Goal: Browse casually: Explore the website without a specific task or goal

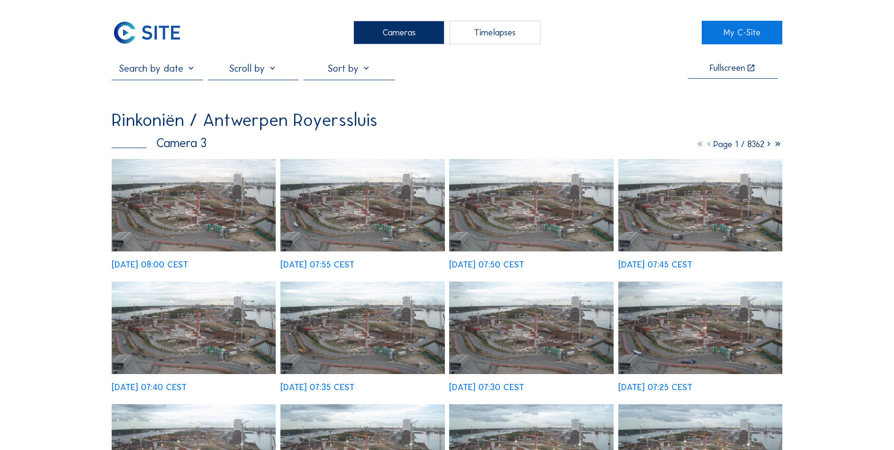
click at [165, 39] on img at bounding box center [147, 33] width 70 height 24
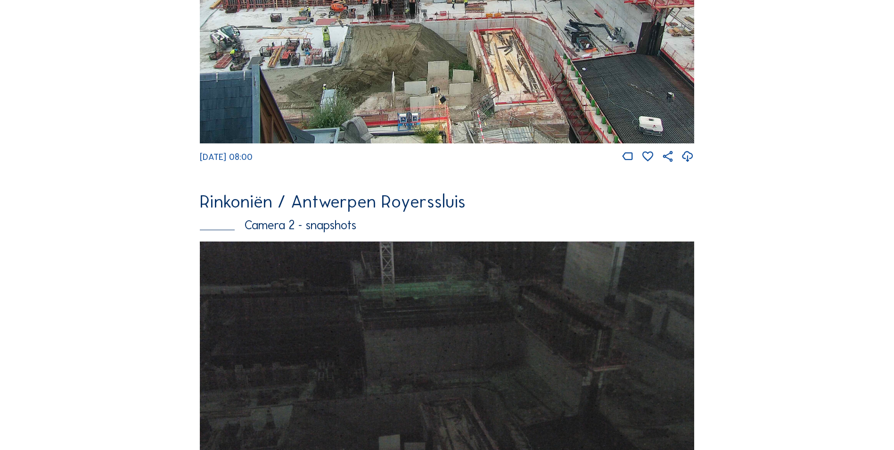
scroll to position [569, 0]
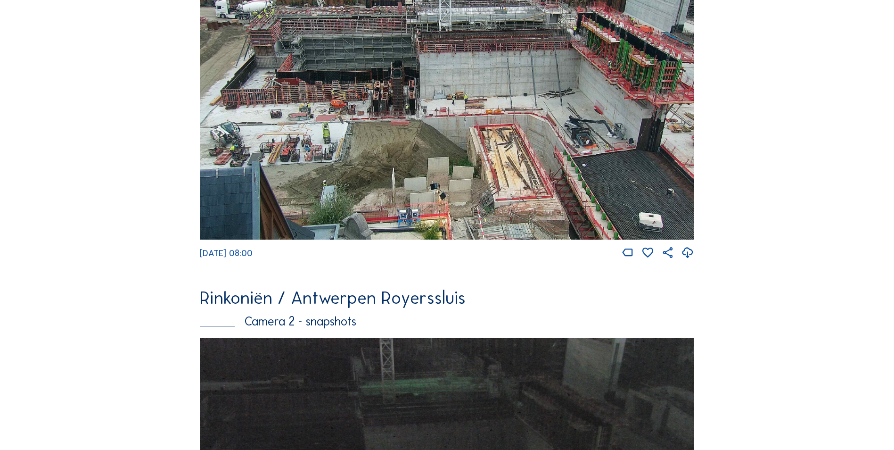
click at [277, 184] on img at bounding box center [447, 95] width 495 height 290
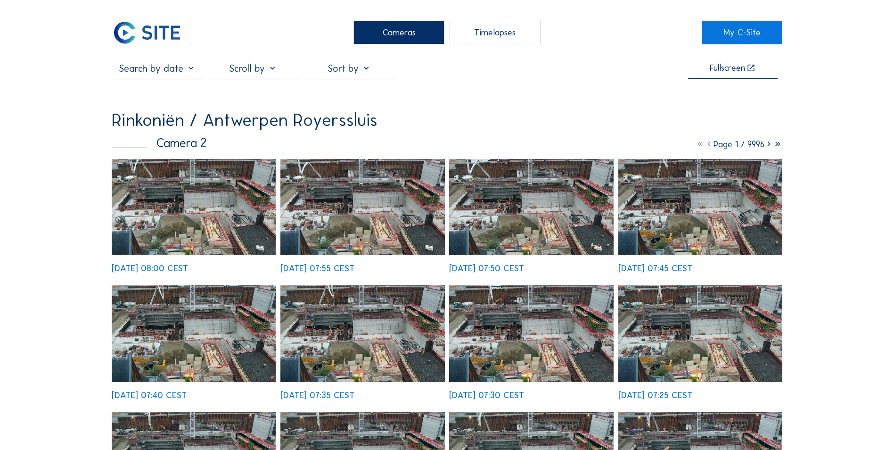
click at [224, 198] on img at bounding box center [194, 207] width 164 height 96
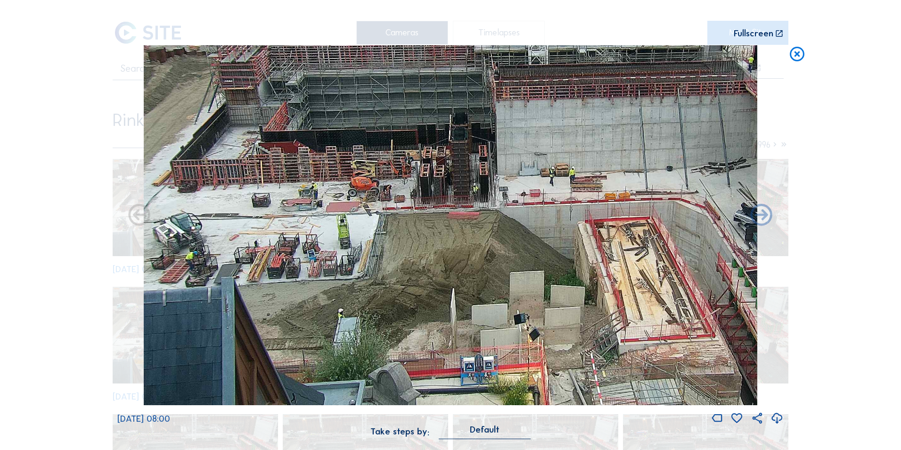
drag, startPoint x: 299, startPoint y: 288, endPoint x: 346, endPoint y: 263, distance: 52.5
click at [346, 263] on img at bounding box center [450, 225] width 613 height 360
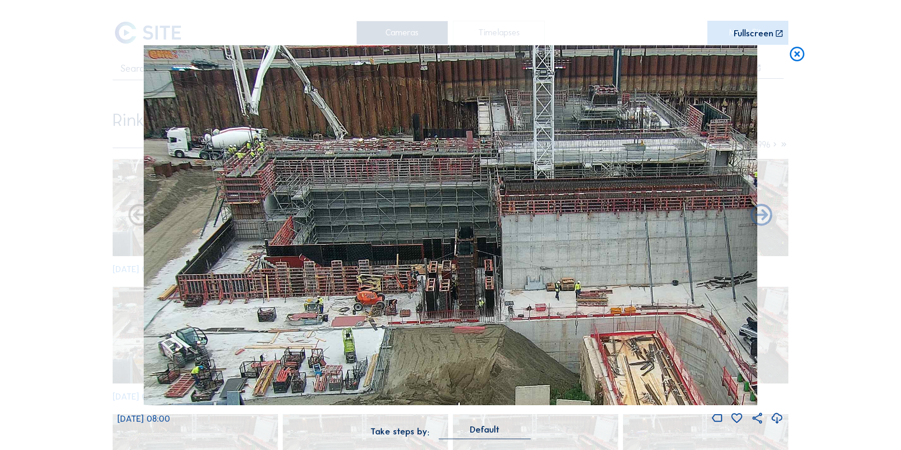
drag, startPoint x: 294, startPoint y: 263, endPoint x: 467, endPoint y: 379, distance: 208.2
click at [467, 379] on img at bounding box center [450, 225] width 613 height 360
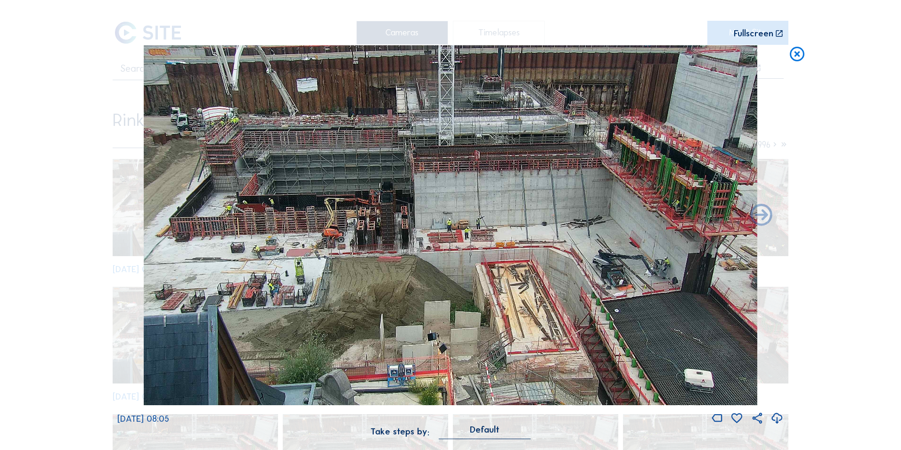
click at [798, 52] on icon at bounding box center [797, 54] width 17 height 18
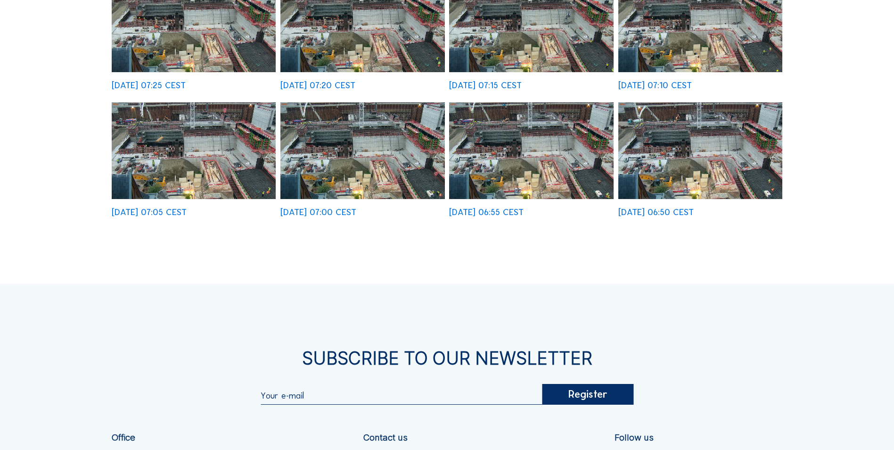
scroll to position [628, 0]
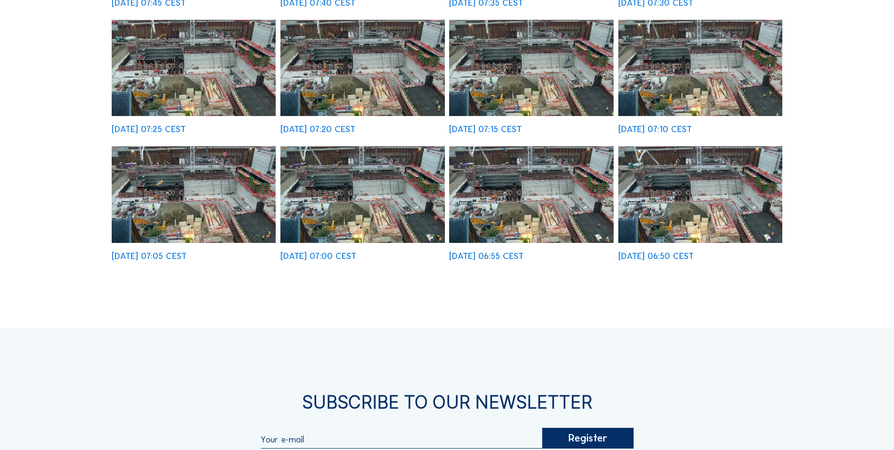
click at [319, 203] on img at bounding box center [362, 194] width 164 height 96
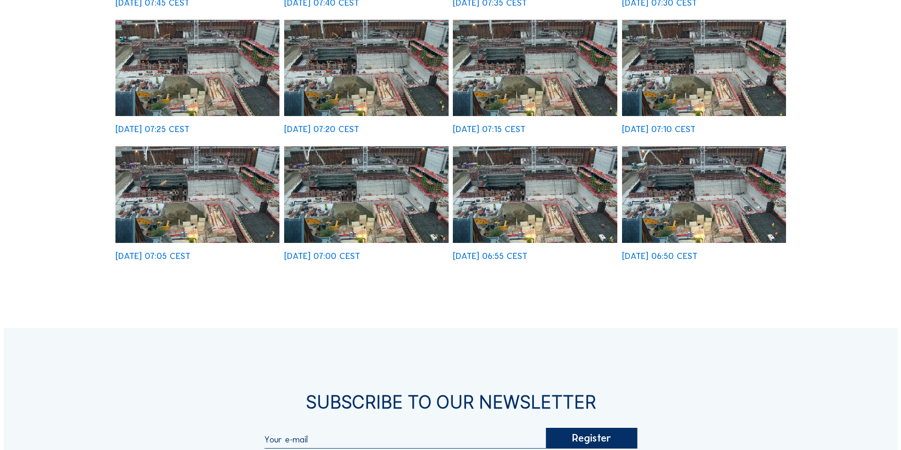
scroll to position [394, 0]
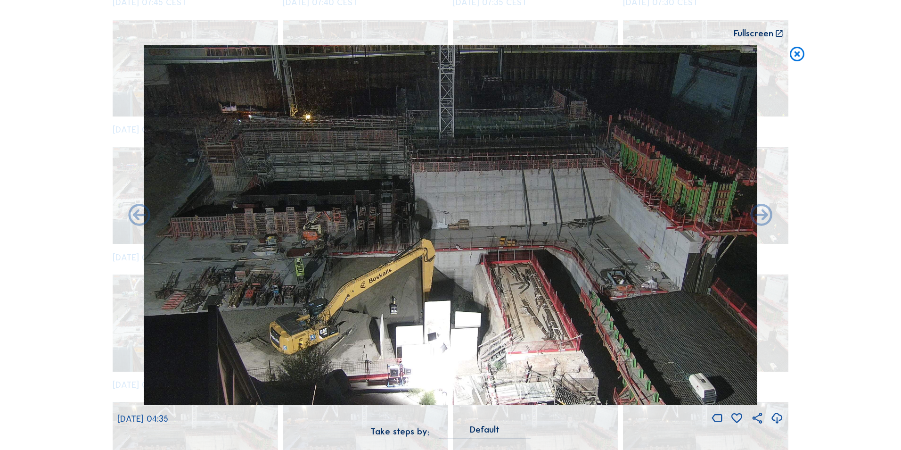
click at [808, 51] on div "Scroll to travel through time | Press 'Alt' Button + Scroll to Zoom | Click and…" at bounding box center [450, 225] width 901 height 450
click at [802, 53] on icon at bounding box center [797, 54] width 17 height 18
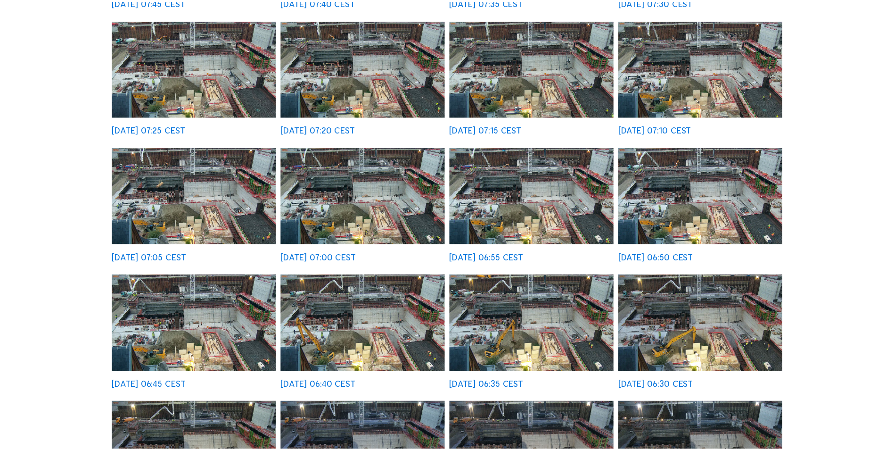
scroll to position [392, 0]
